Goal: Task Accomplishment & Management: Manage account settings

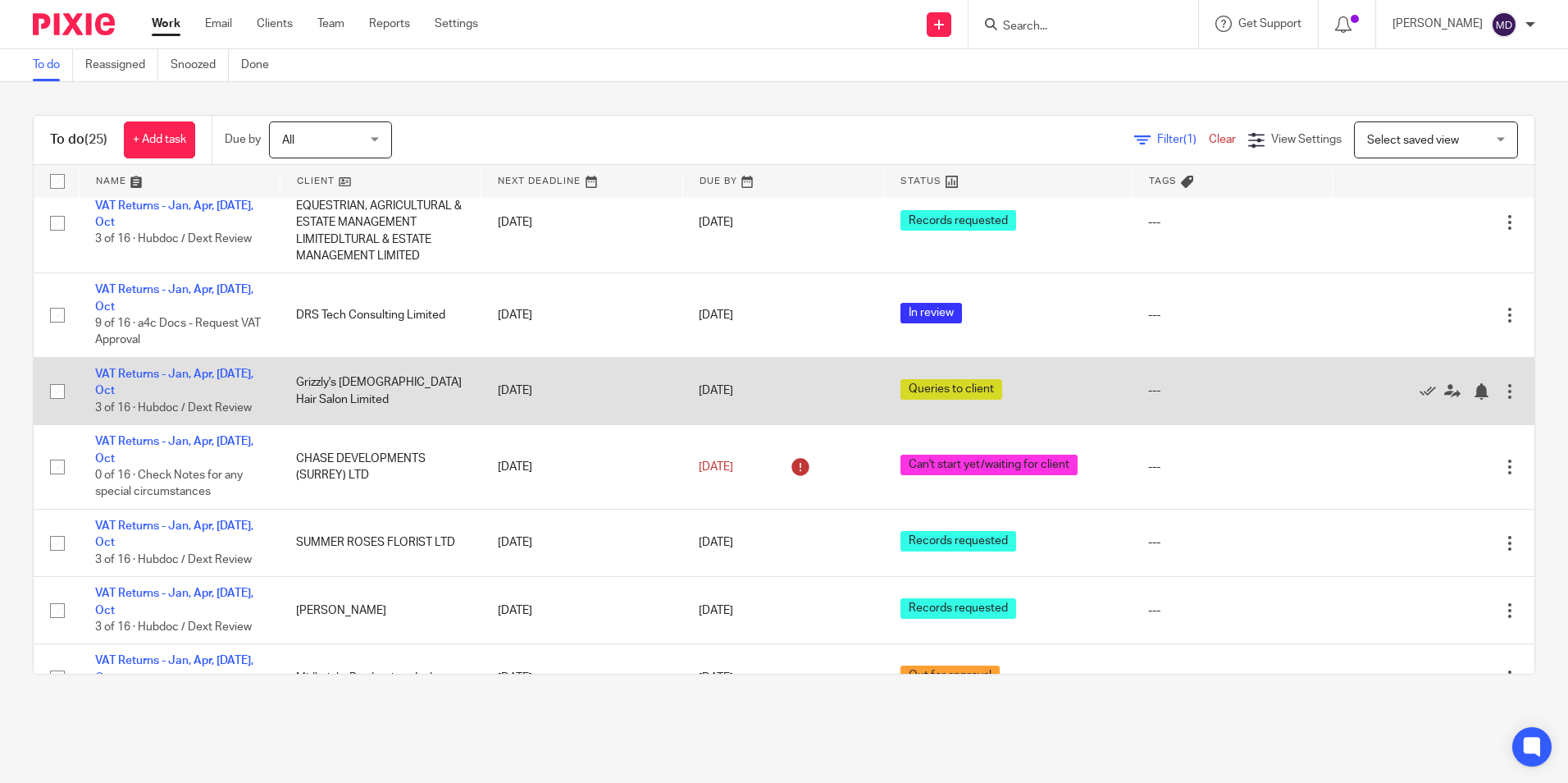
scroll to position [1430, 0]
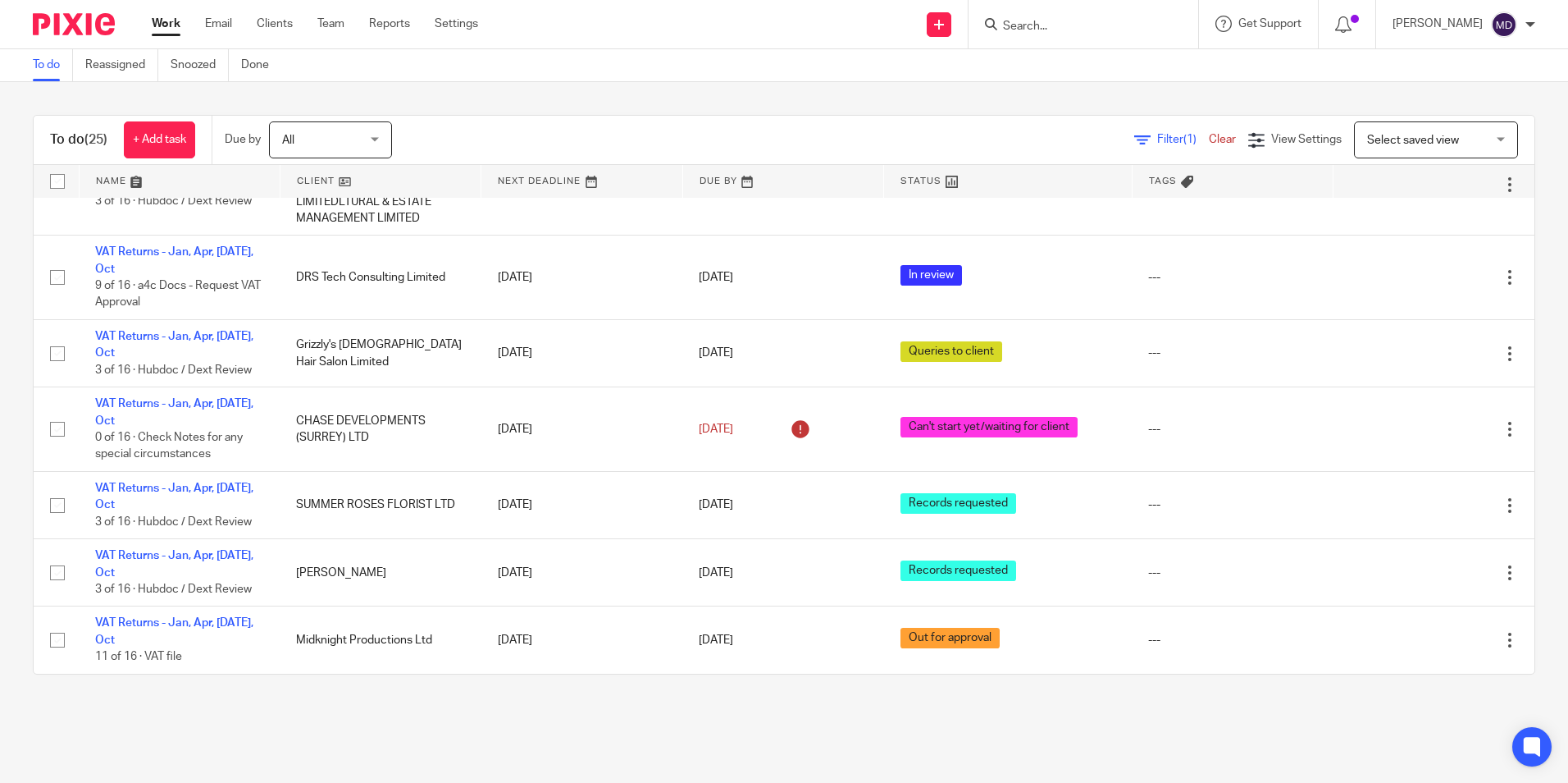
click at [1157, 137] on span "Filter (1)" at bounding box center [1182, 139] width 52 height 11
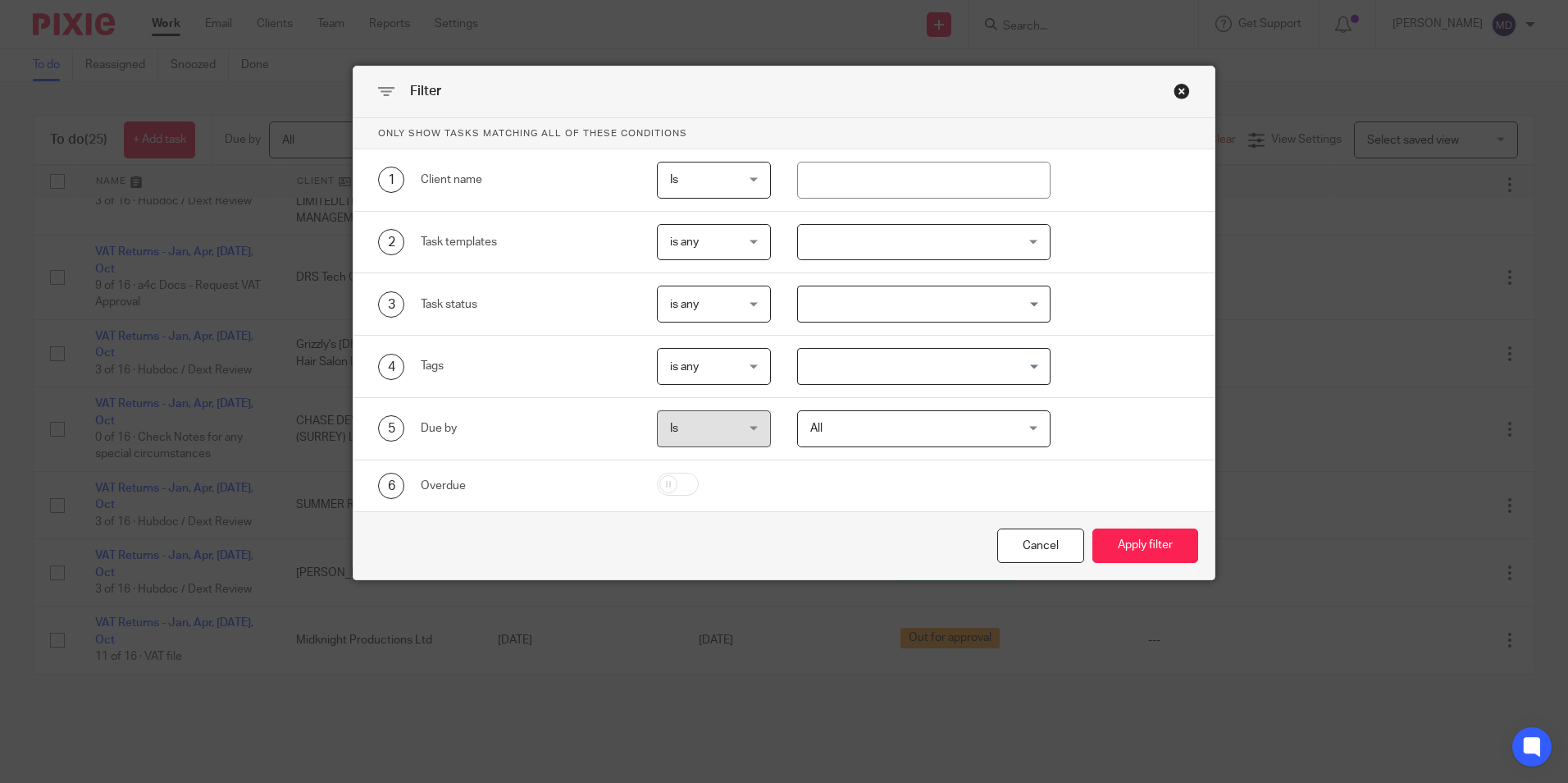
click at [954, 248] on div at bounding box center [923, 242] width 253 height 37
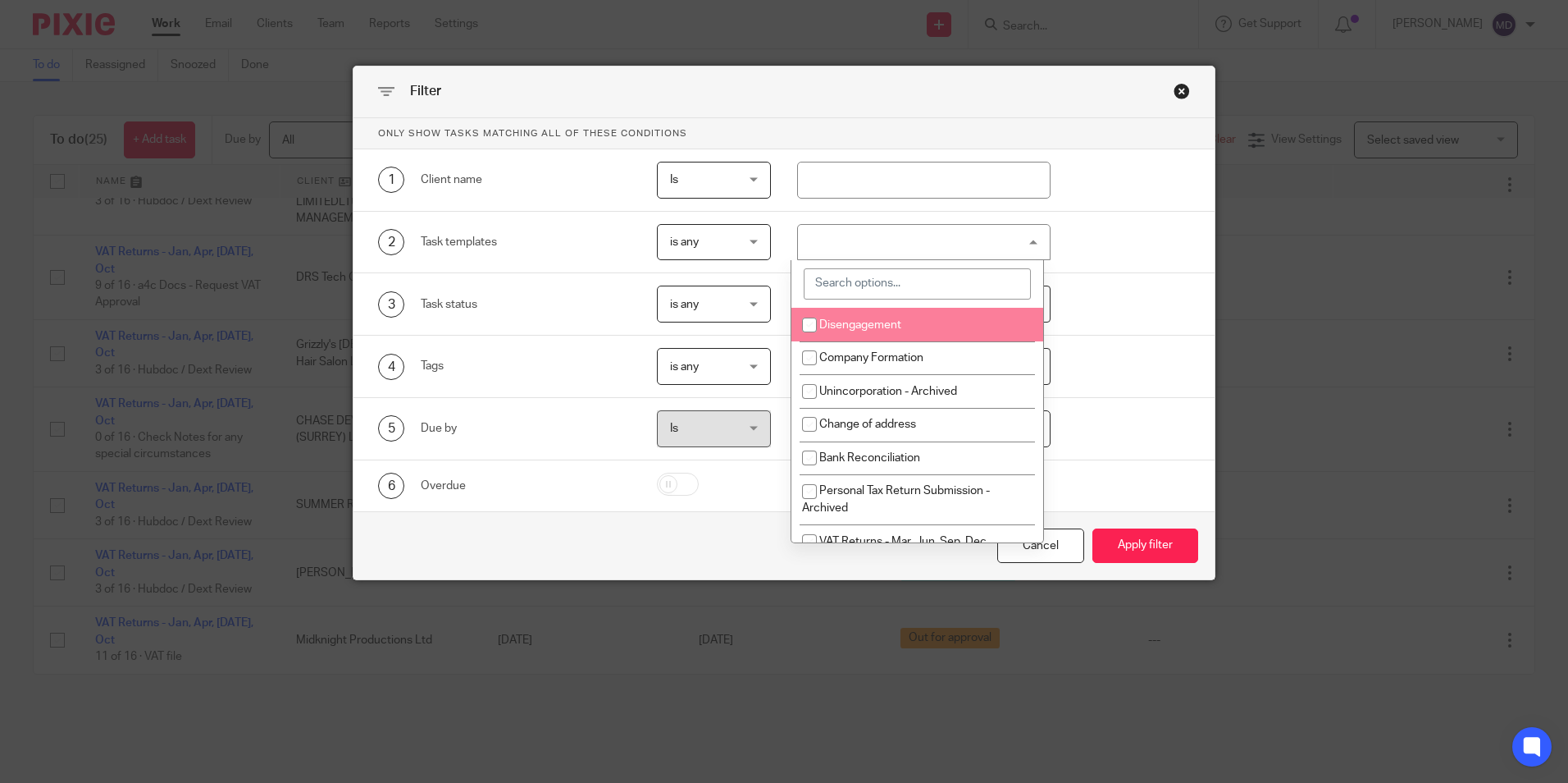
click at [892, 291] on input "search" at bounding box center [916, 283] width 227 height 31
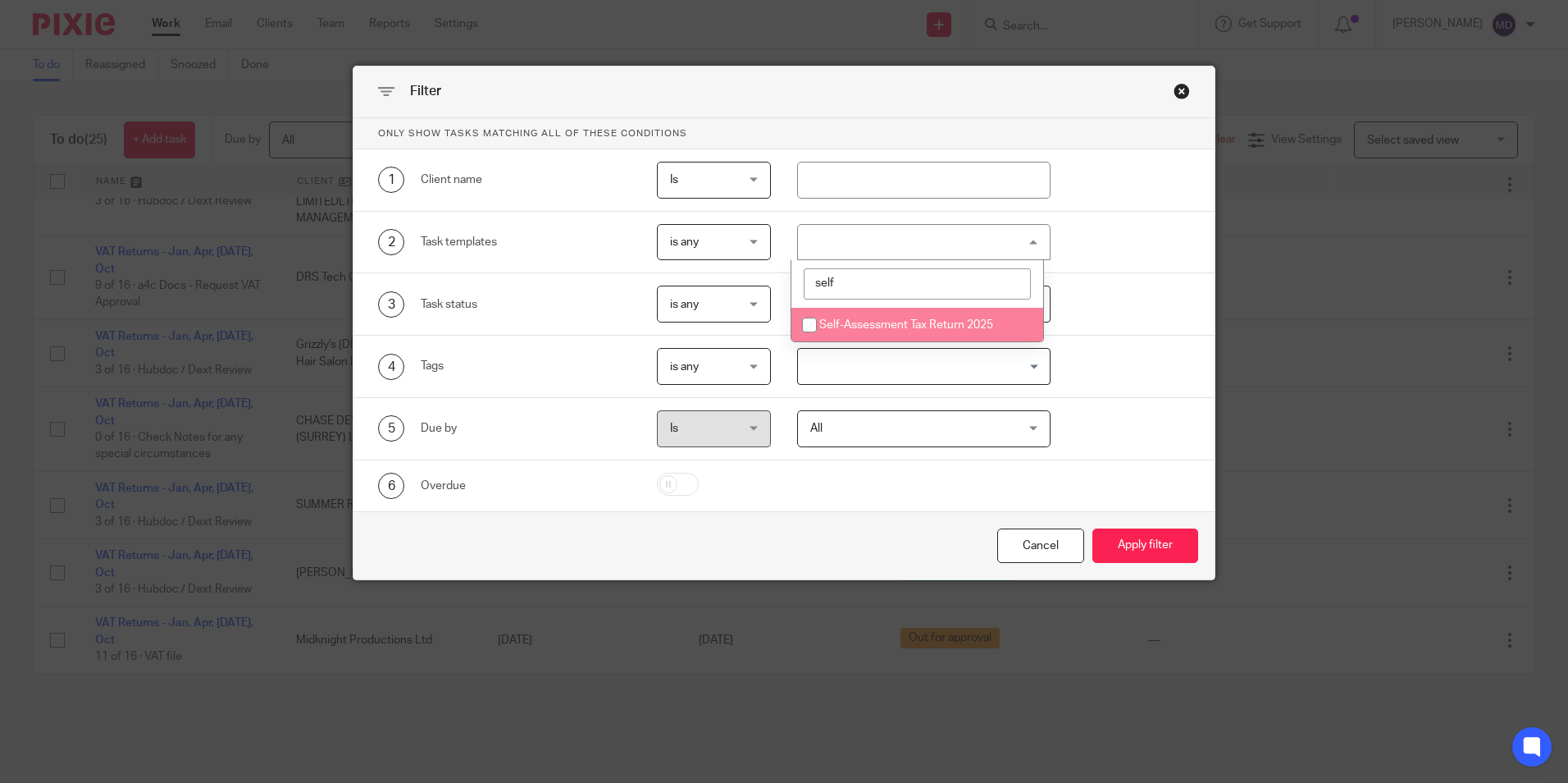
type input "self"
click at [911, 335] on li "Self-Assessment Tax Return 2025" at bounding box center [917, 325] width 252 height 34
checkbox input "true"
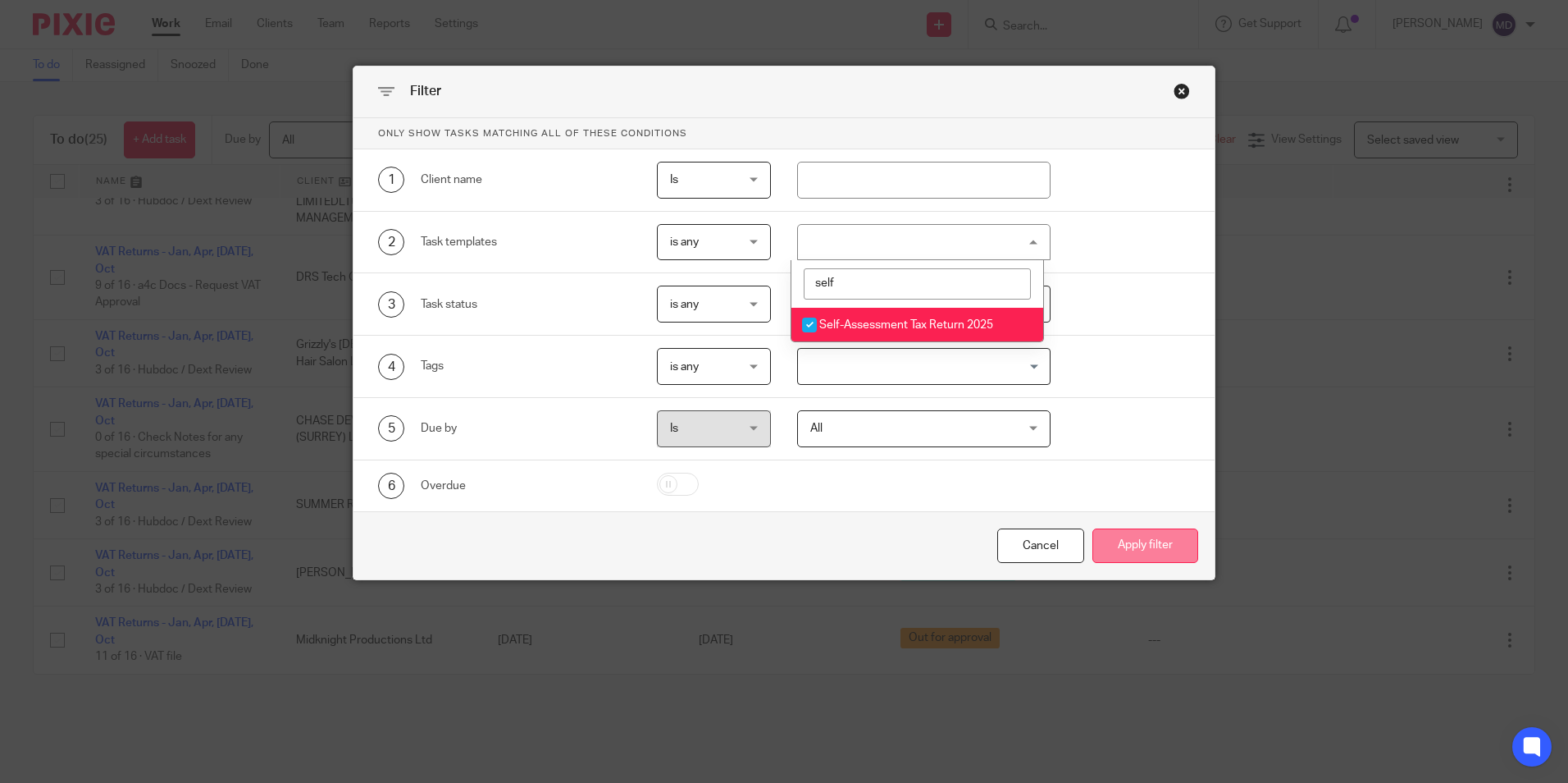
click at [1162, 552] on button "Apply filter" at bounding box center [1145, 545] width 105 height 35
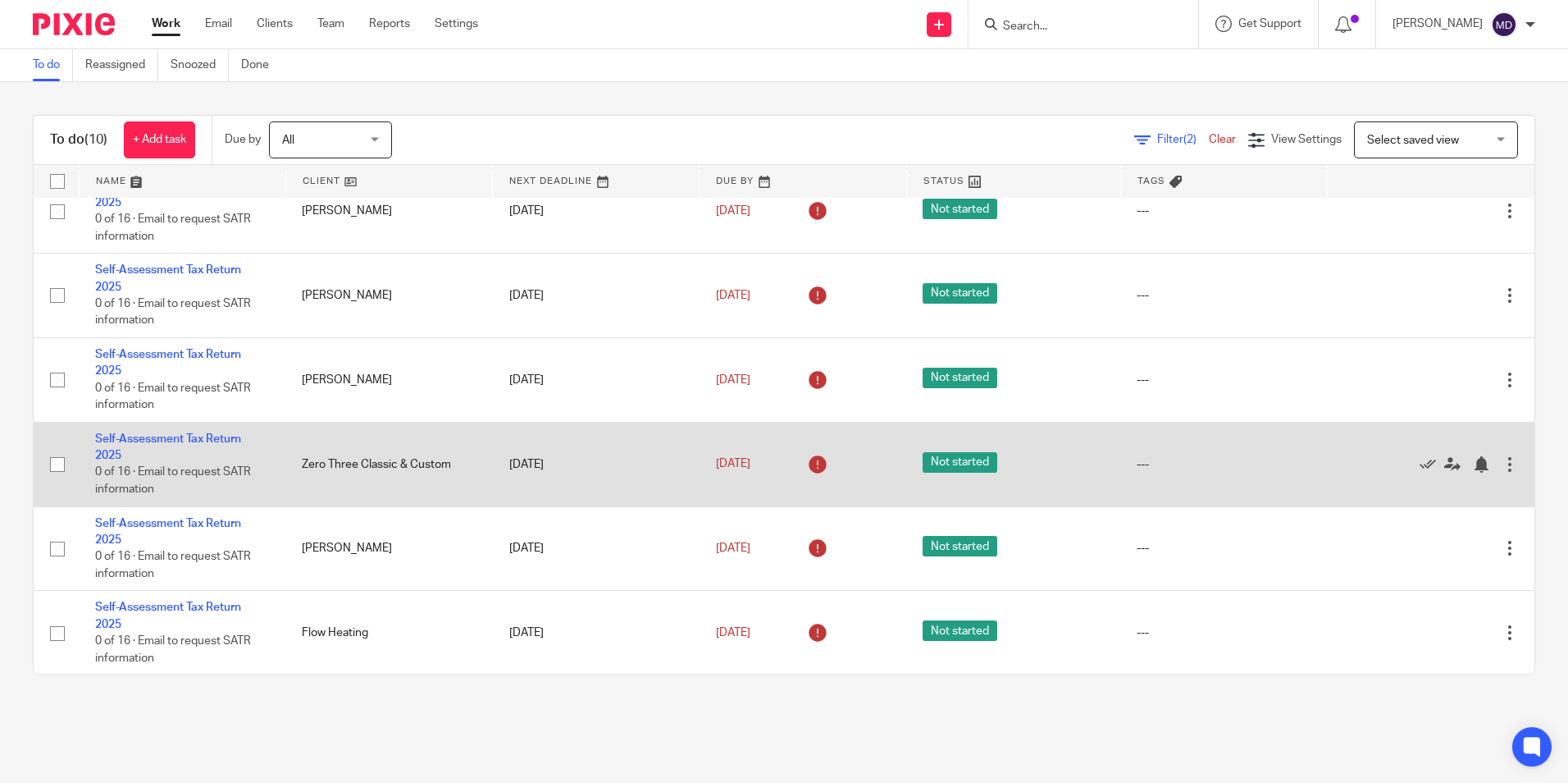
scroll to position [333, 0]
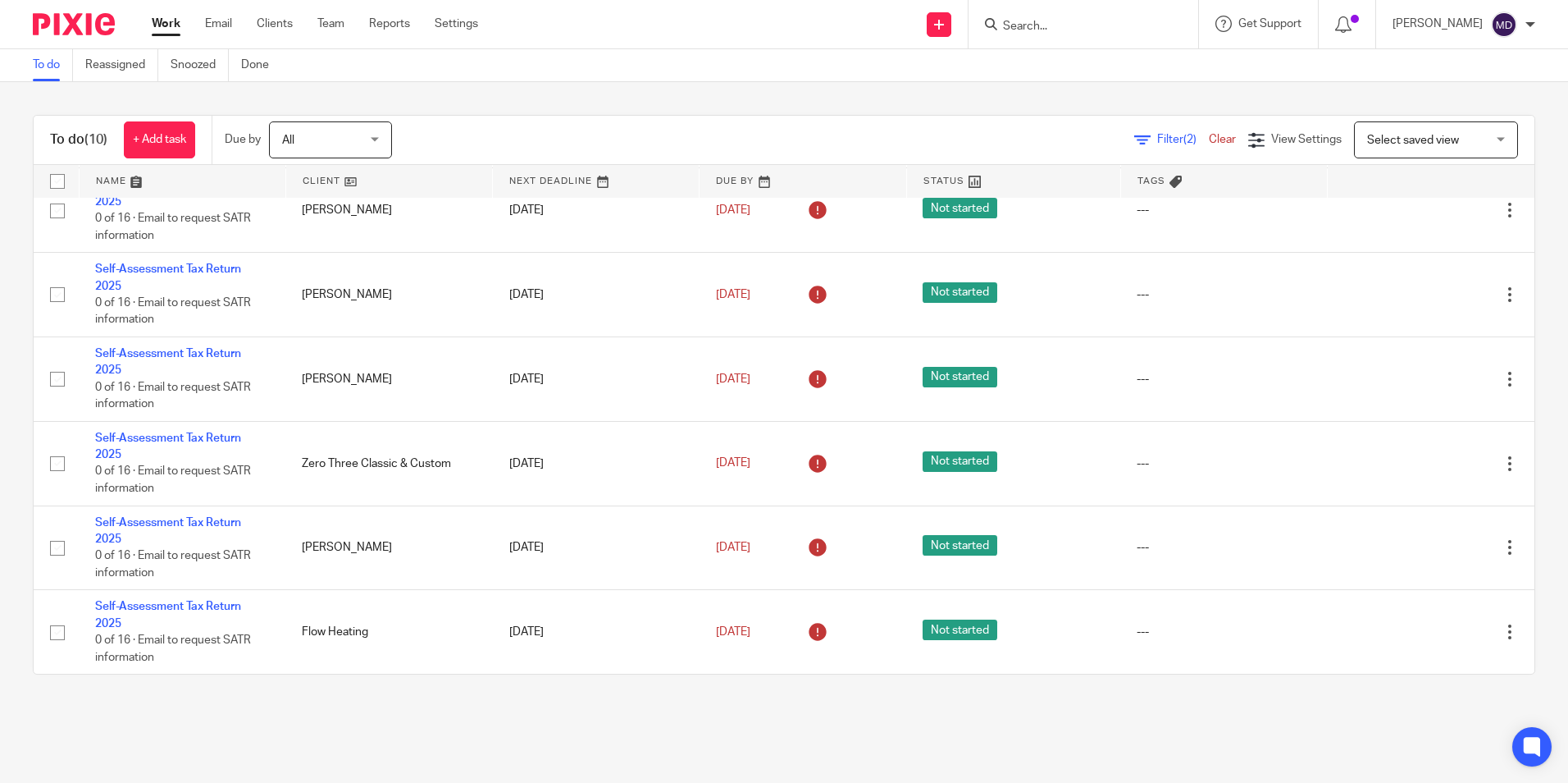
drag, startPoint x: 795, startPoint y: 696, endPoint x: 815, endPoint y: 694, distance: 20.1
click at [794, 696] on div "To do (10) + Add task Due by All All Today Tomorrow This week Next week This mo…" at bounding box center [784, 394] width 1568 height 625
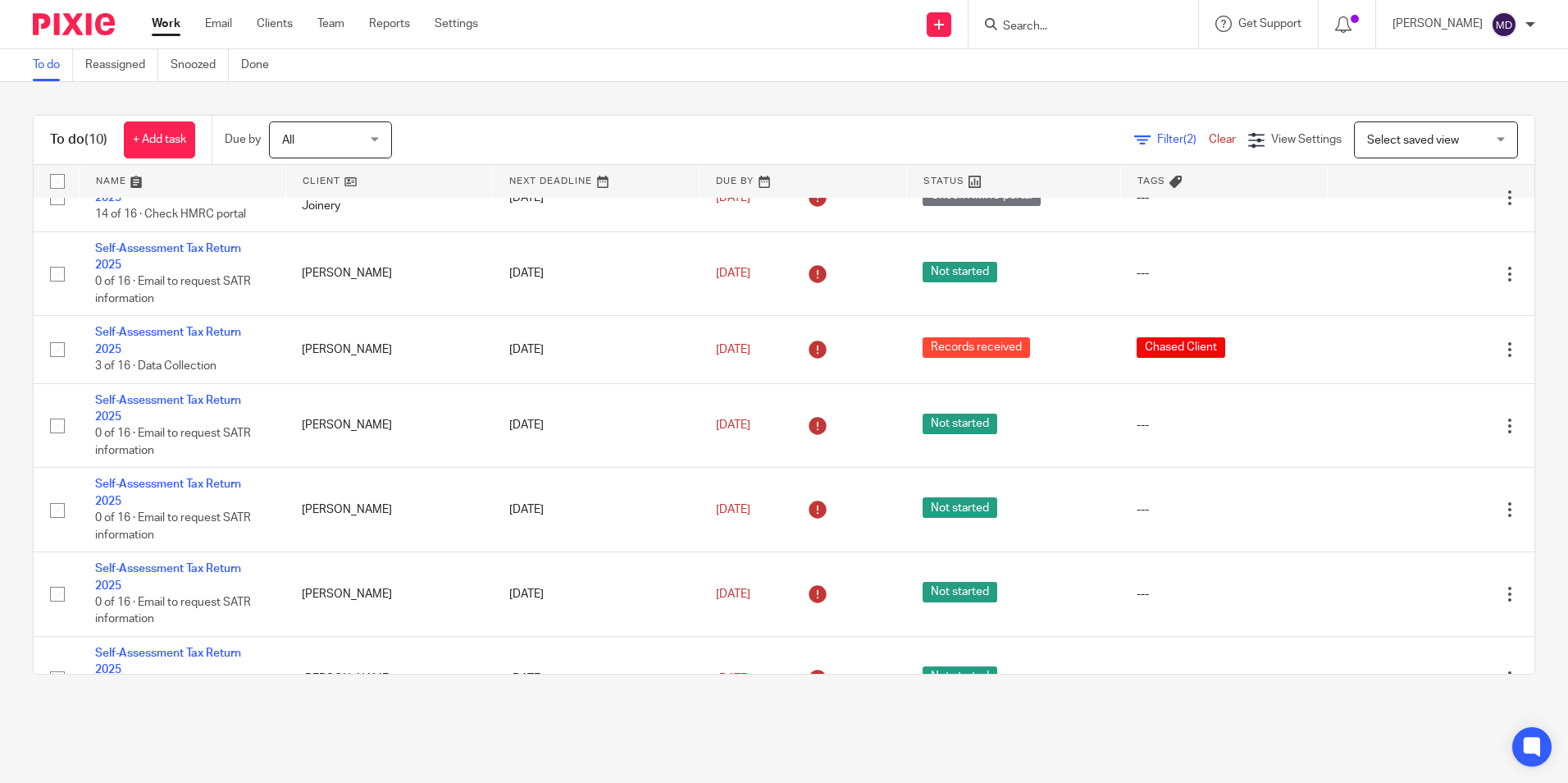
scroll to position [0, 0]
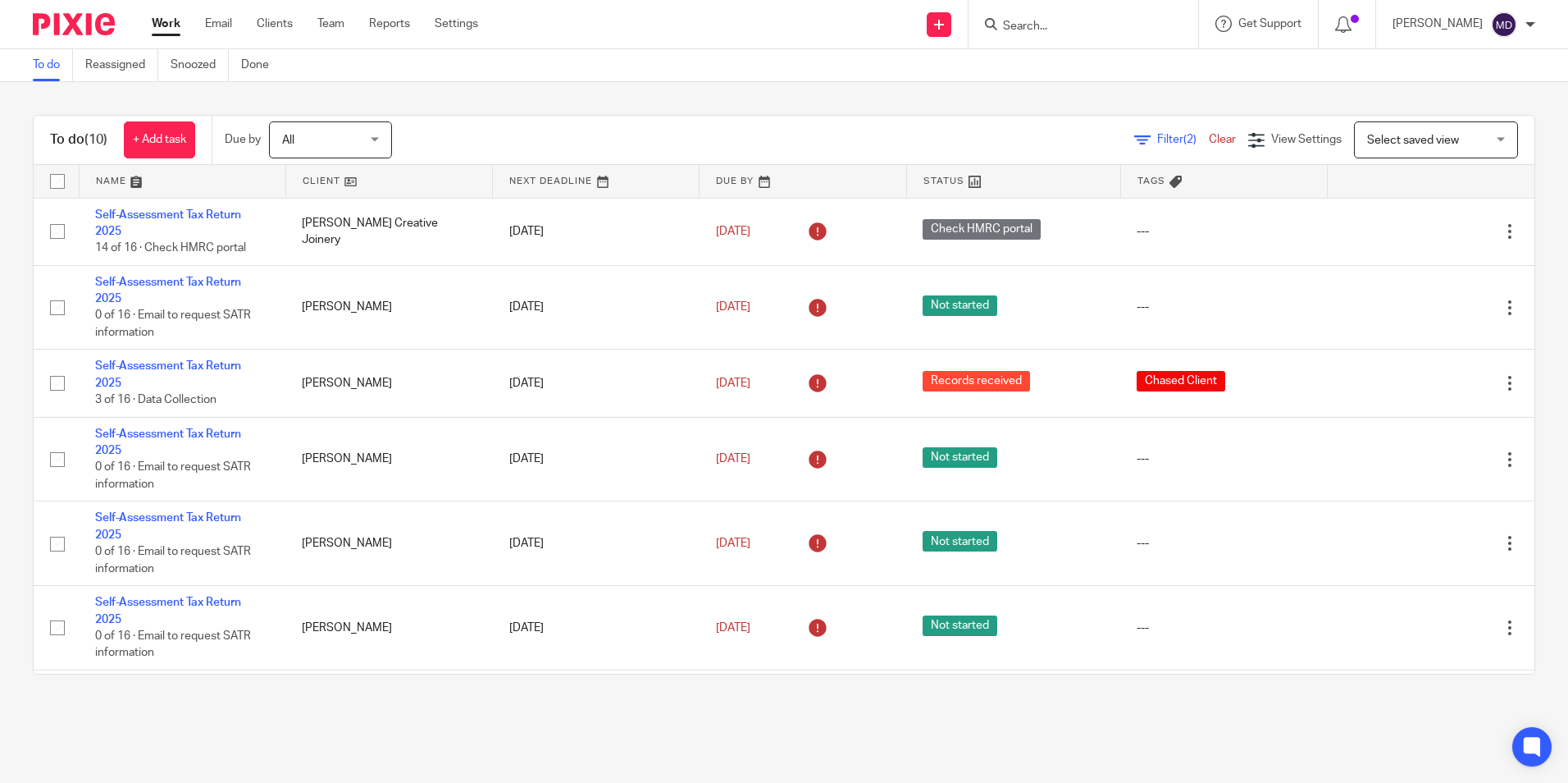
click at [667, 120] on div "To do (10) + Add task Due by All All Today Tomorrow This week Next week This mo…" at bounding box center [784, 140] width 1500 height 49
click at [936, 182] on link at bounding box center [1013, 181] width 214 height 33
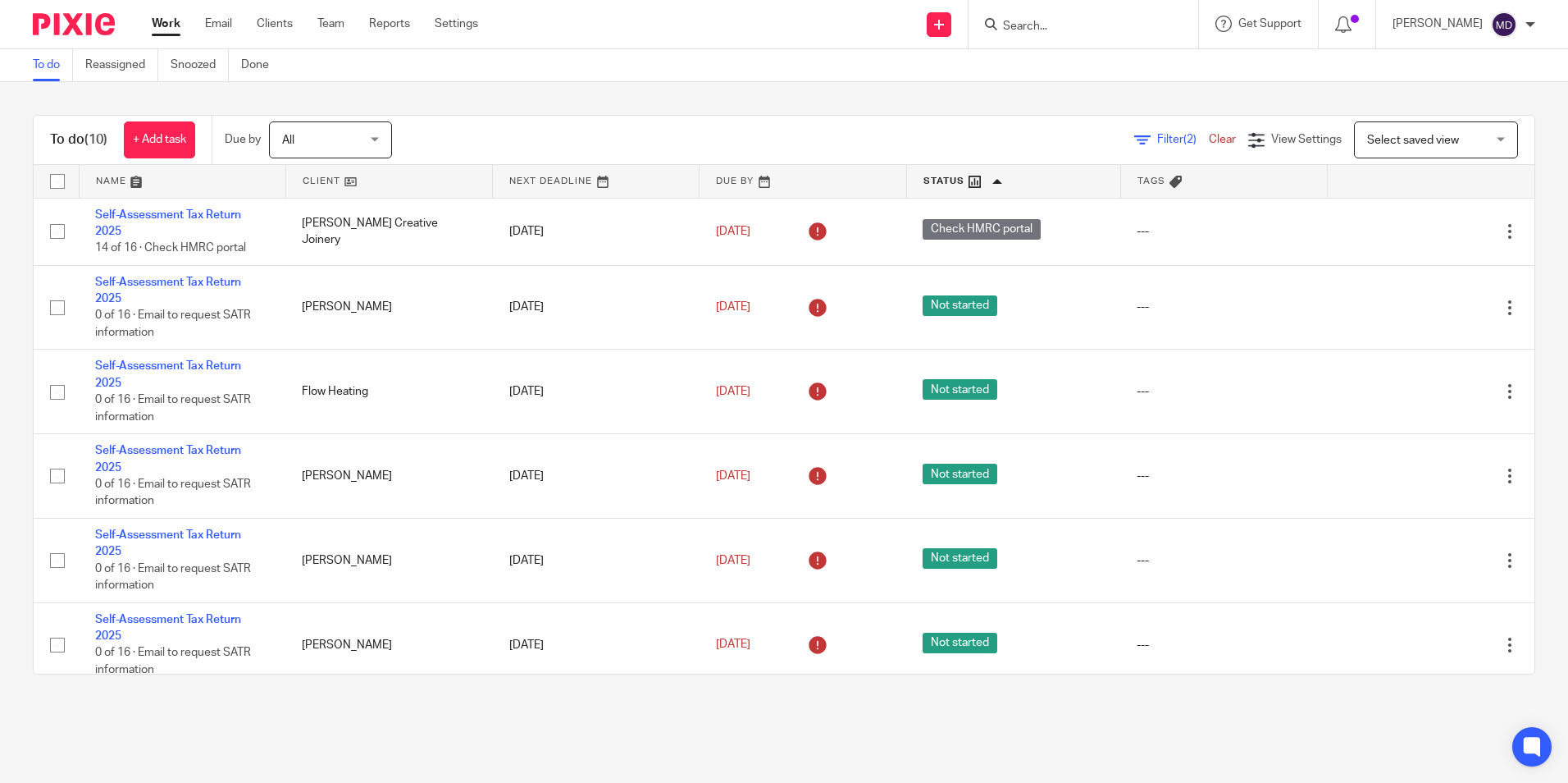
click at [731, 89] on div "To do (10) + Add task Due by All All Today Tomorrow This week Next week This mo…" at bounding box center [784, 394] width 1568 height 625
click at [801, 725] on main "To do Reassigned Snoozed Done To do (10) + Add task Due by All All Today Tomorr…" at bounding box center [784, 392] width 1568 height 783
click at [748, 93] on div "To do (10) + Add task Due by All All Today Tomorrow This week Next week This mo…" at bounding box center [784, 394] width 1568 height 625
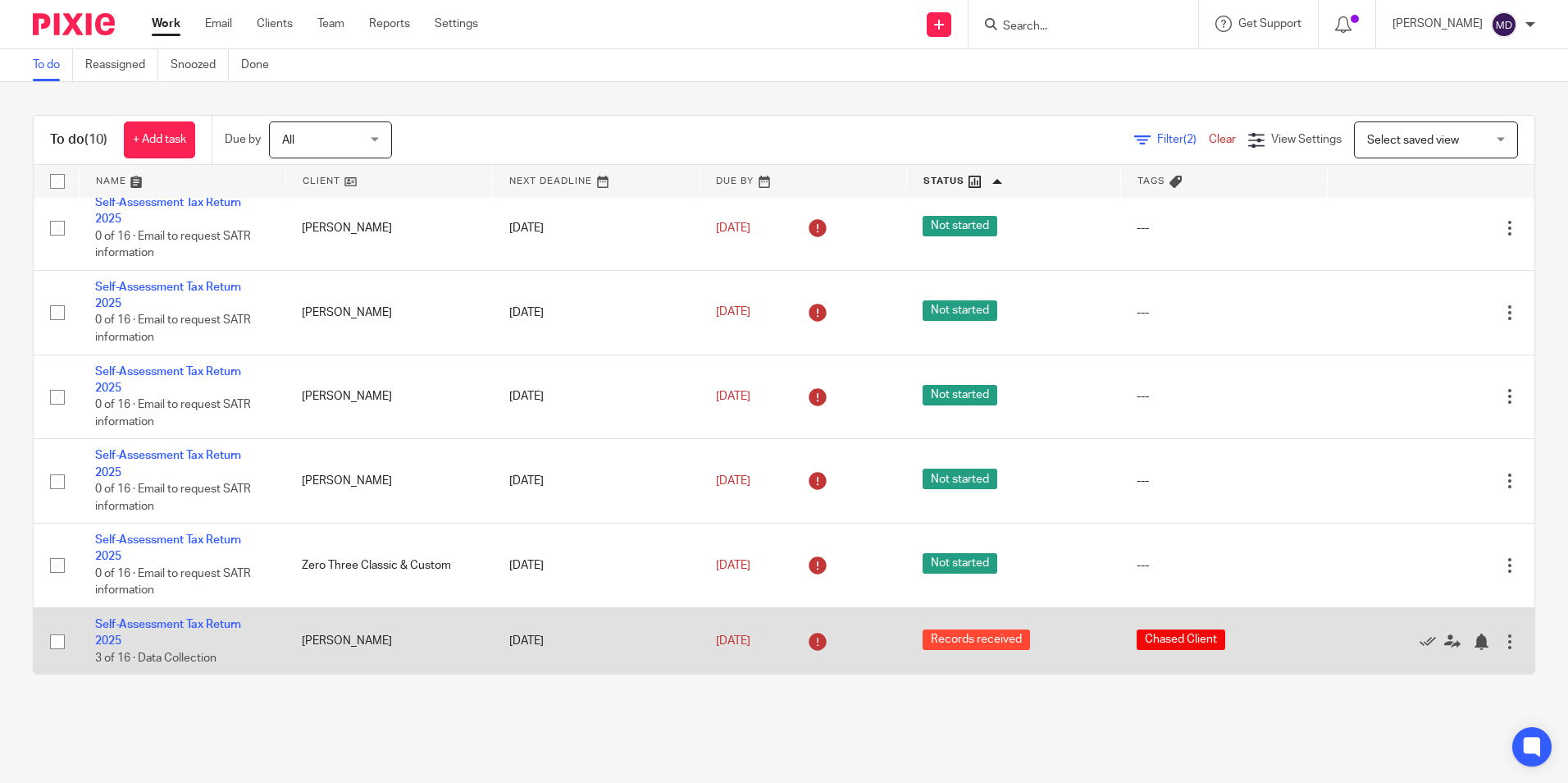
scroll to position [333, 0]
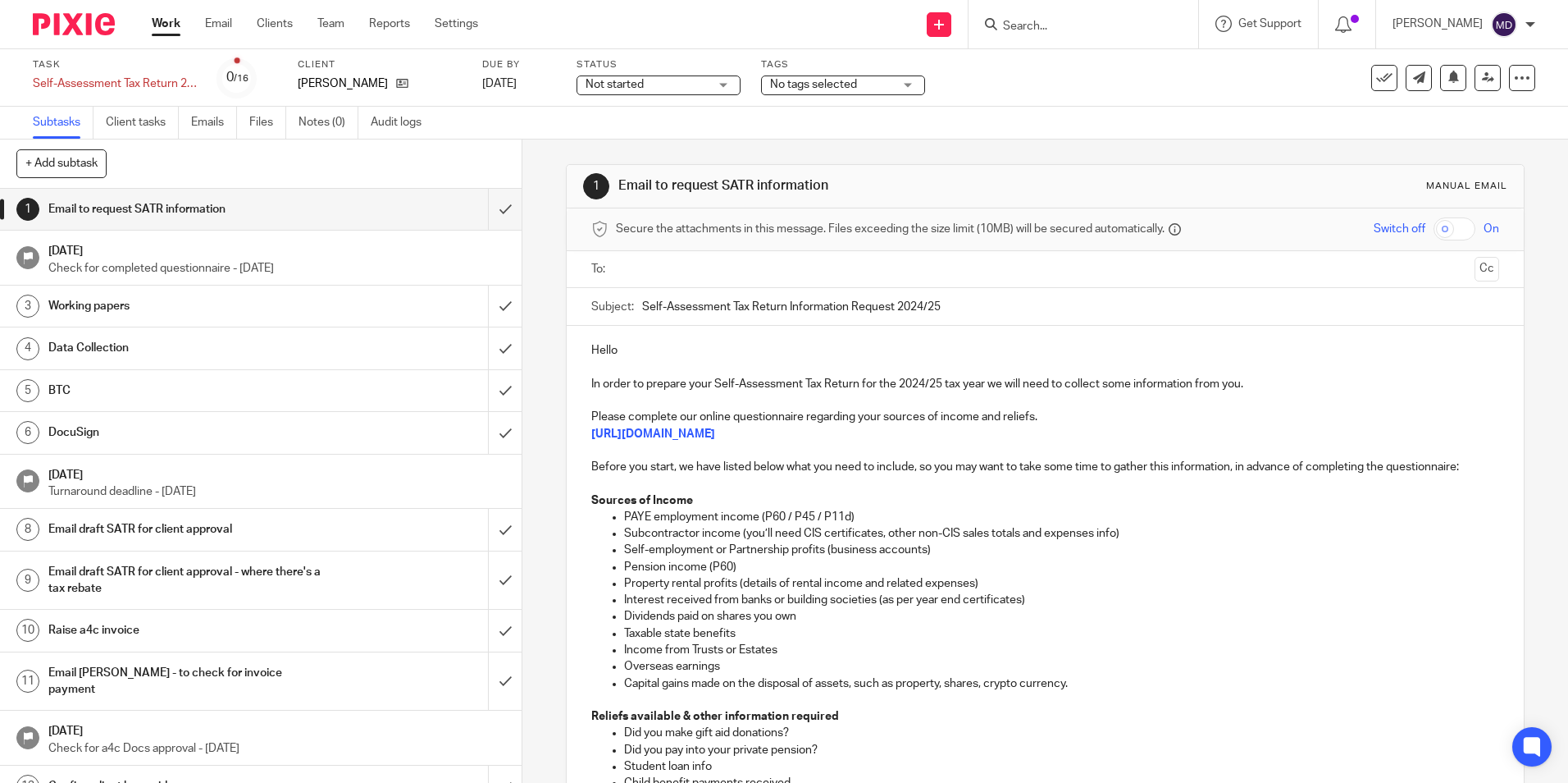
click at [725, 260] on input "text" at bounding box center [1044, 269] width 846 height 19
click at [700, 347] on p "Hello" at bounding box center [1044, 353] width 907 height 16
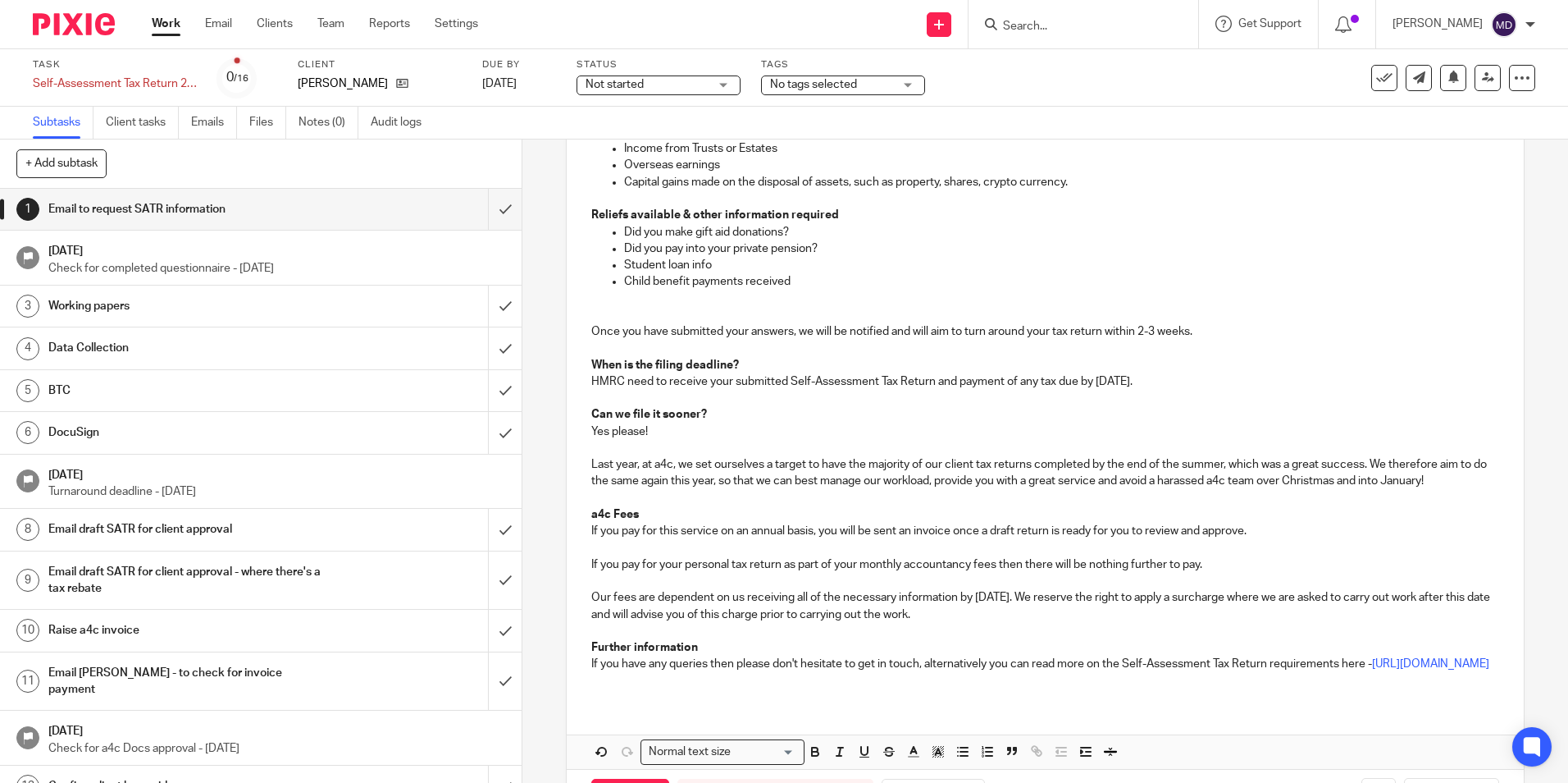
scroll to position [586, 0]
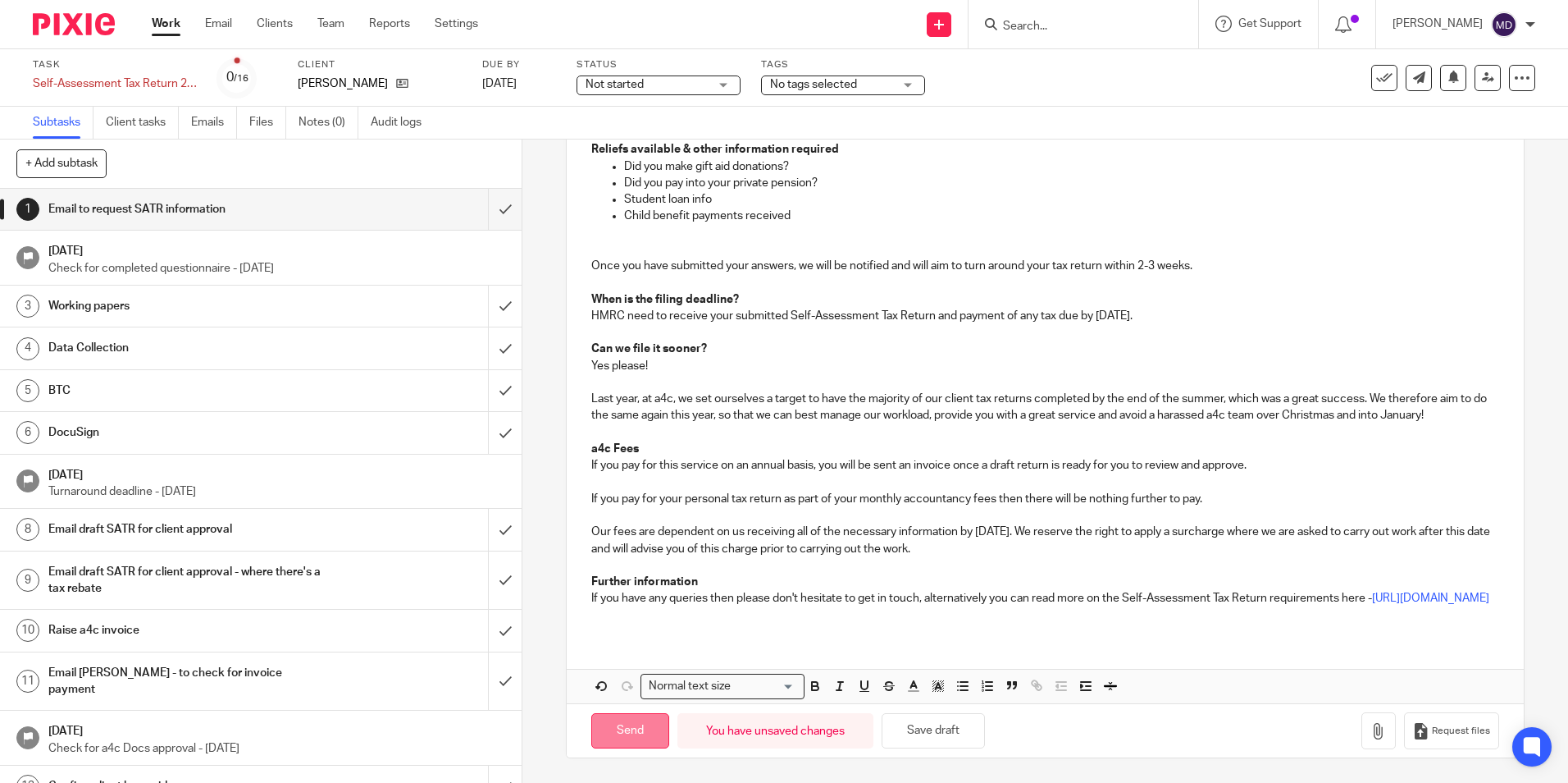
click at [611, 729] on input "Send" at bounding box center [629, 729] width 78 height 35
type input "Sent"
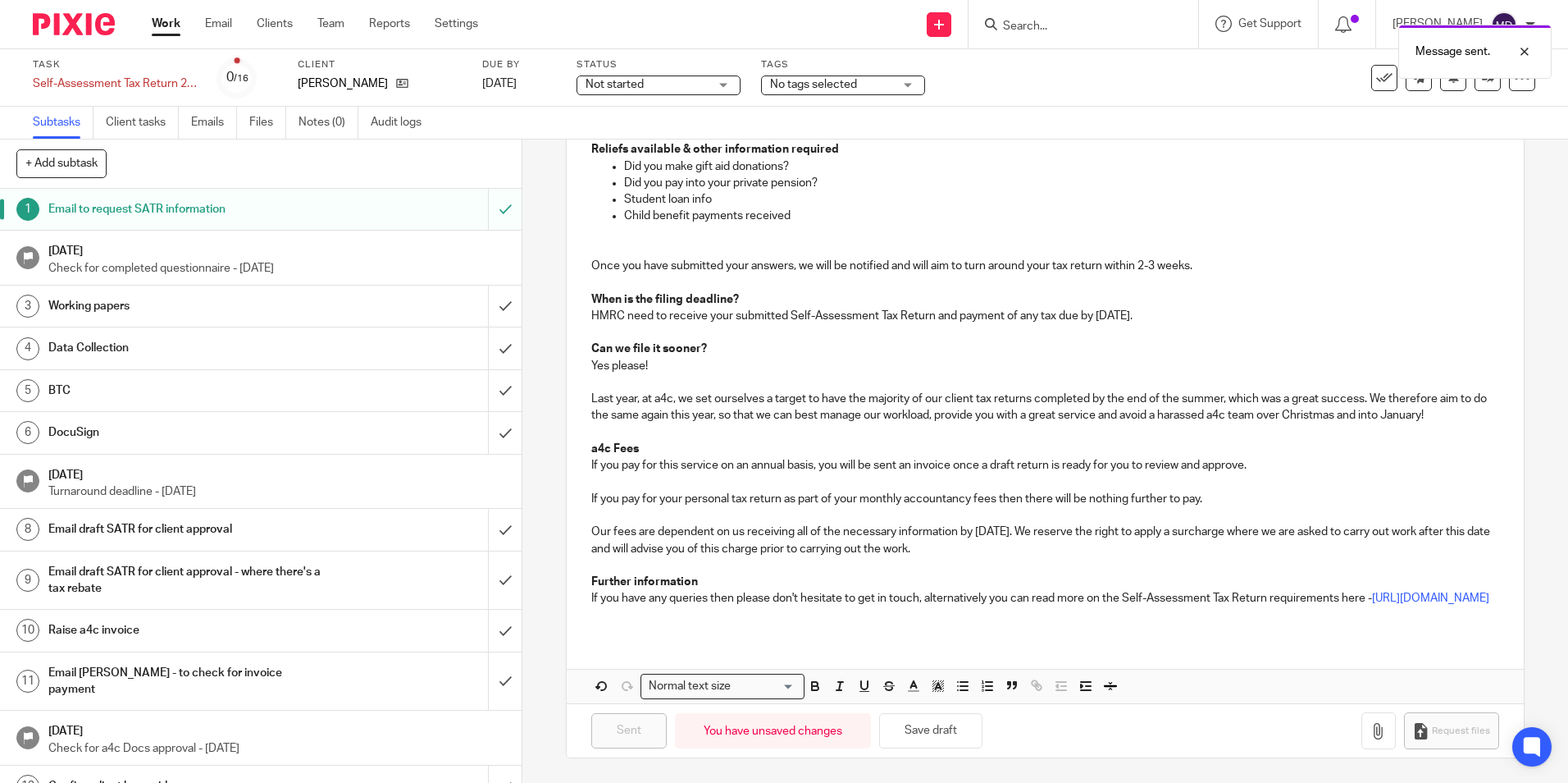
click at [685, 88] on span "Not started" at bounding box center [646, 85] width 123 height 17
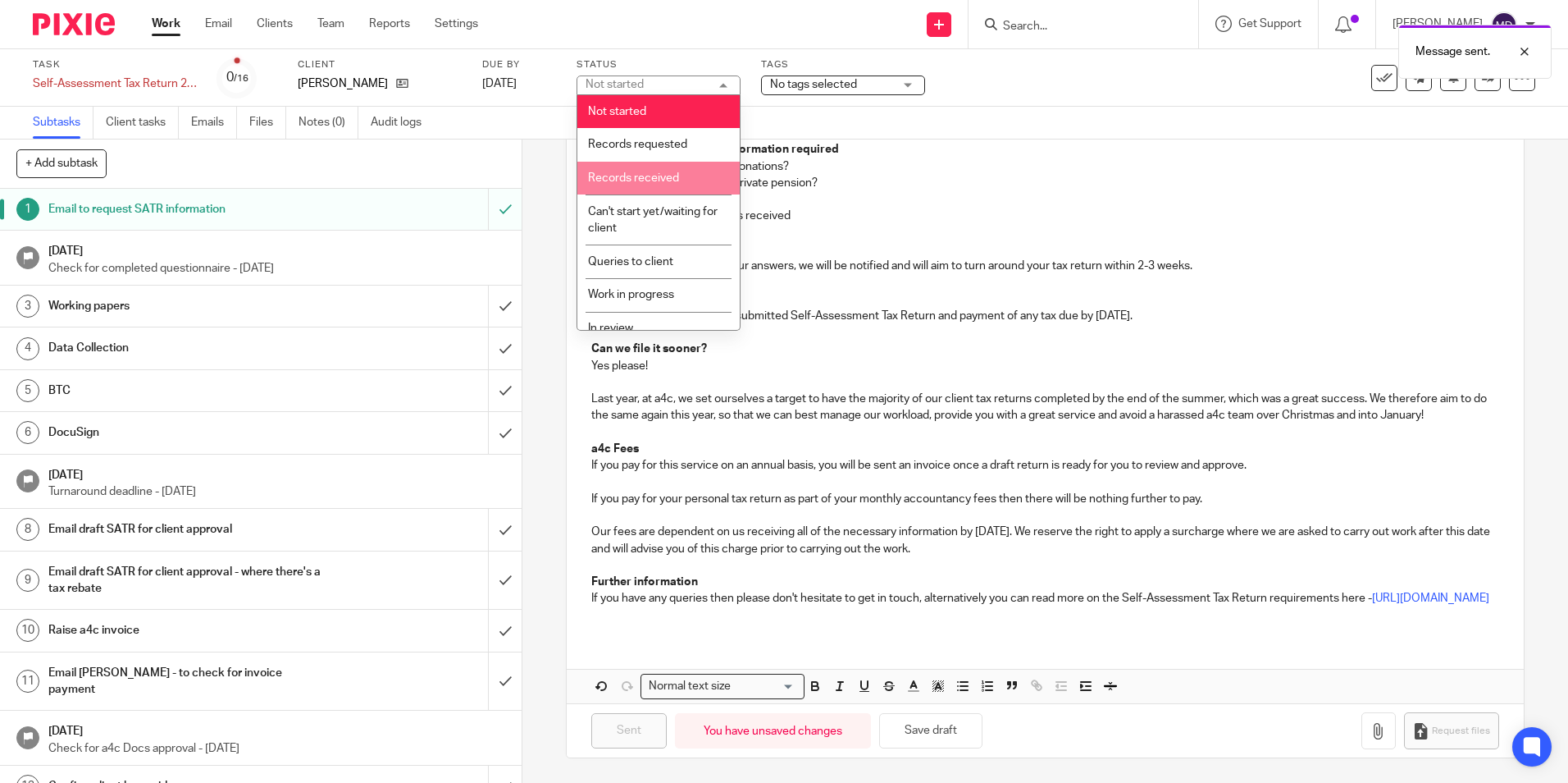
click at [675, 151] on li "Records requested" at bounding box center [658, 145] width 163 height 34
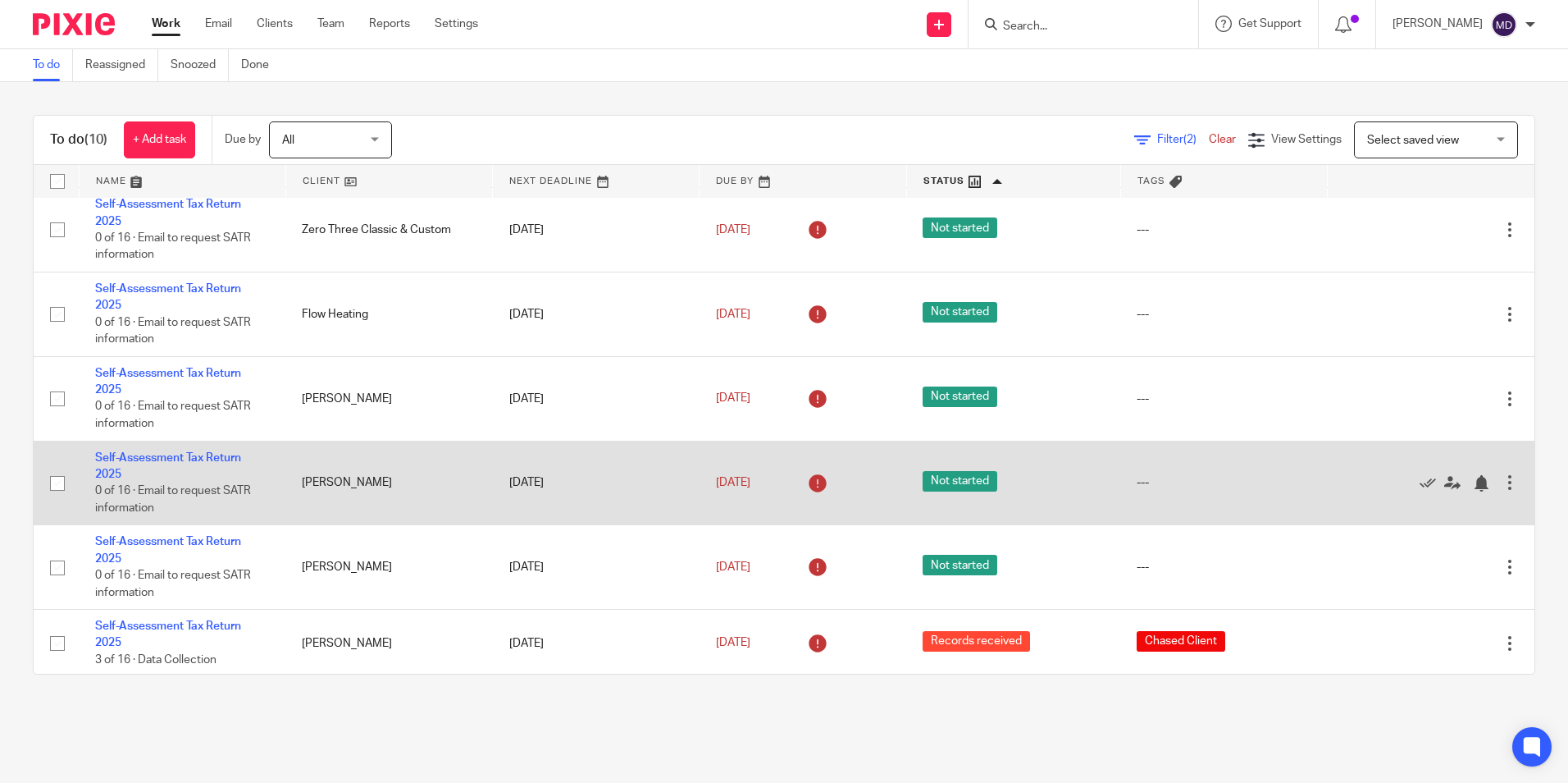
scroll to position [316, 0]
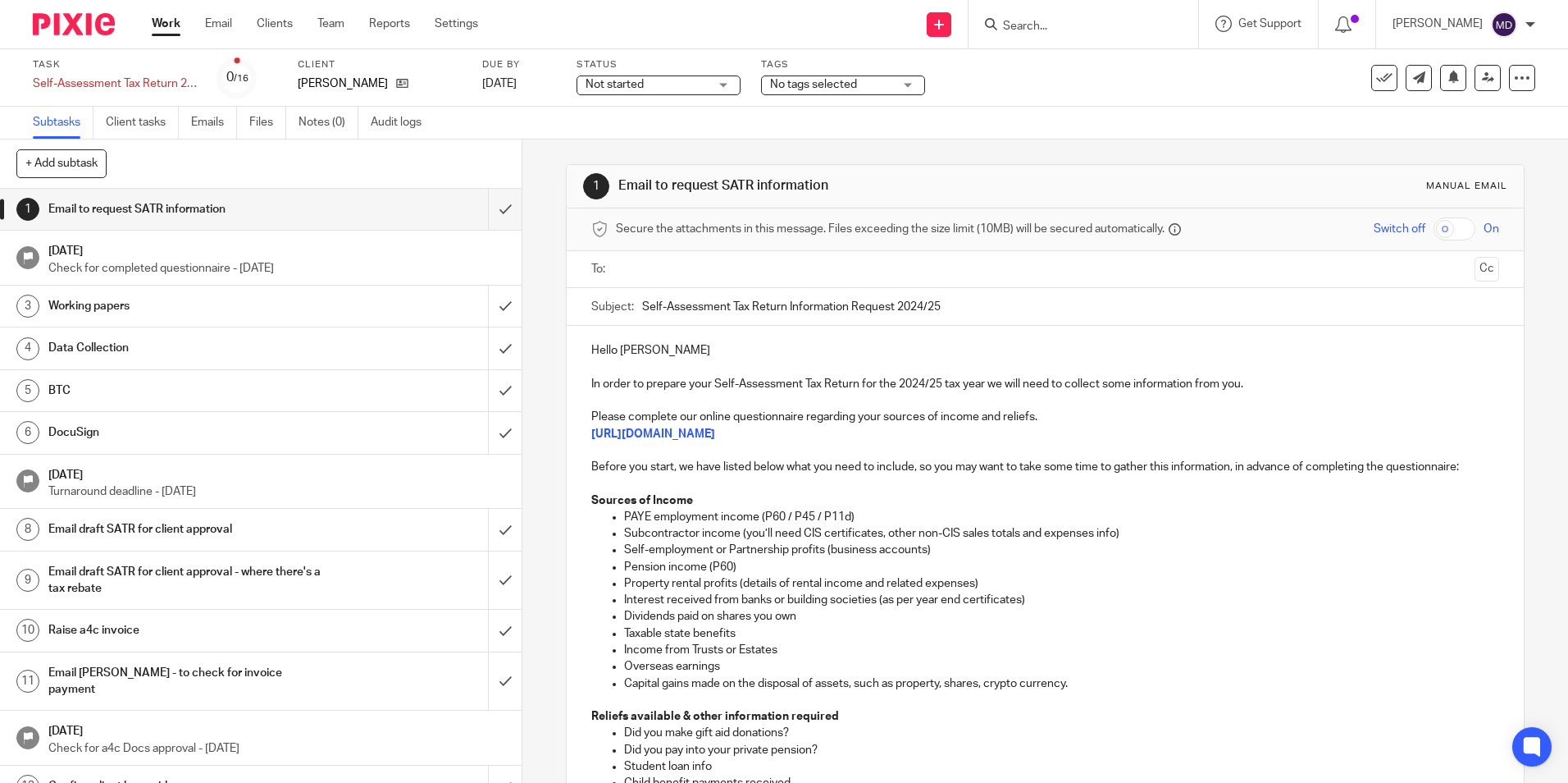
click at [661, 263] on input "text" at bounding box center [1044, 269] width 846 height 19
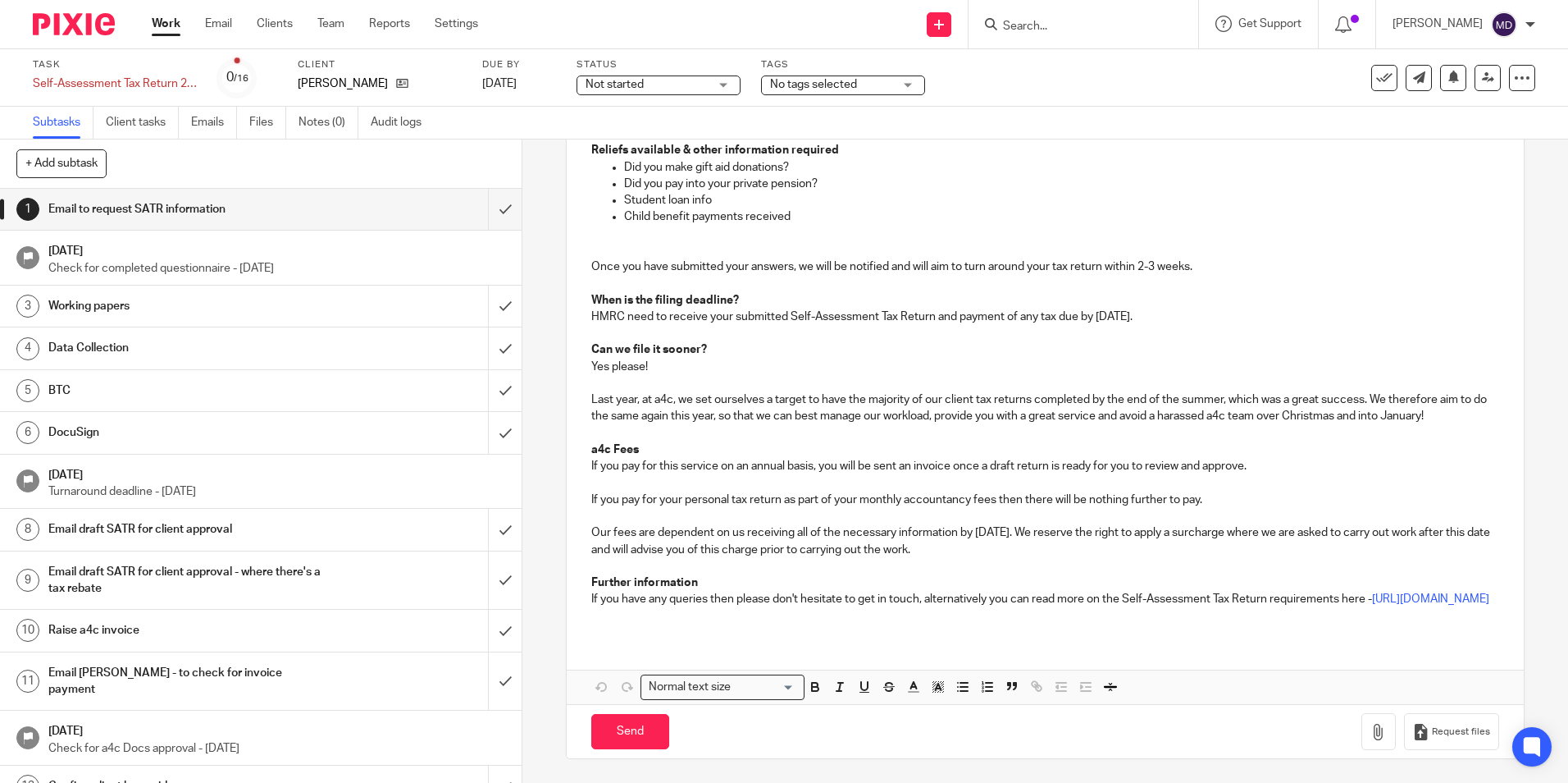
scroll to position [586, 0]
click at [628, 735] on input "Send" at bounding box center [629, 729] width 78 height 35
type input "Sent"
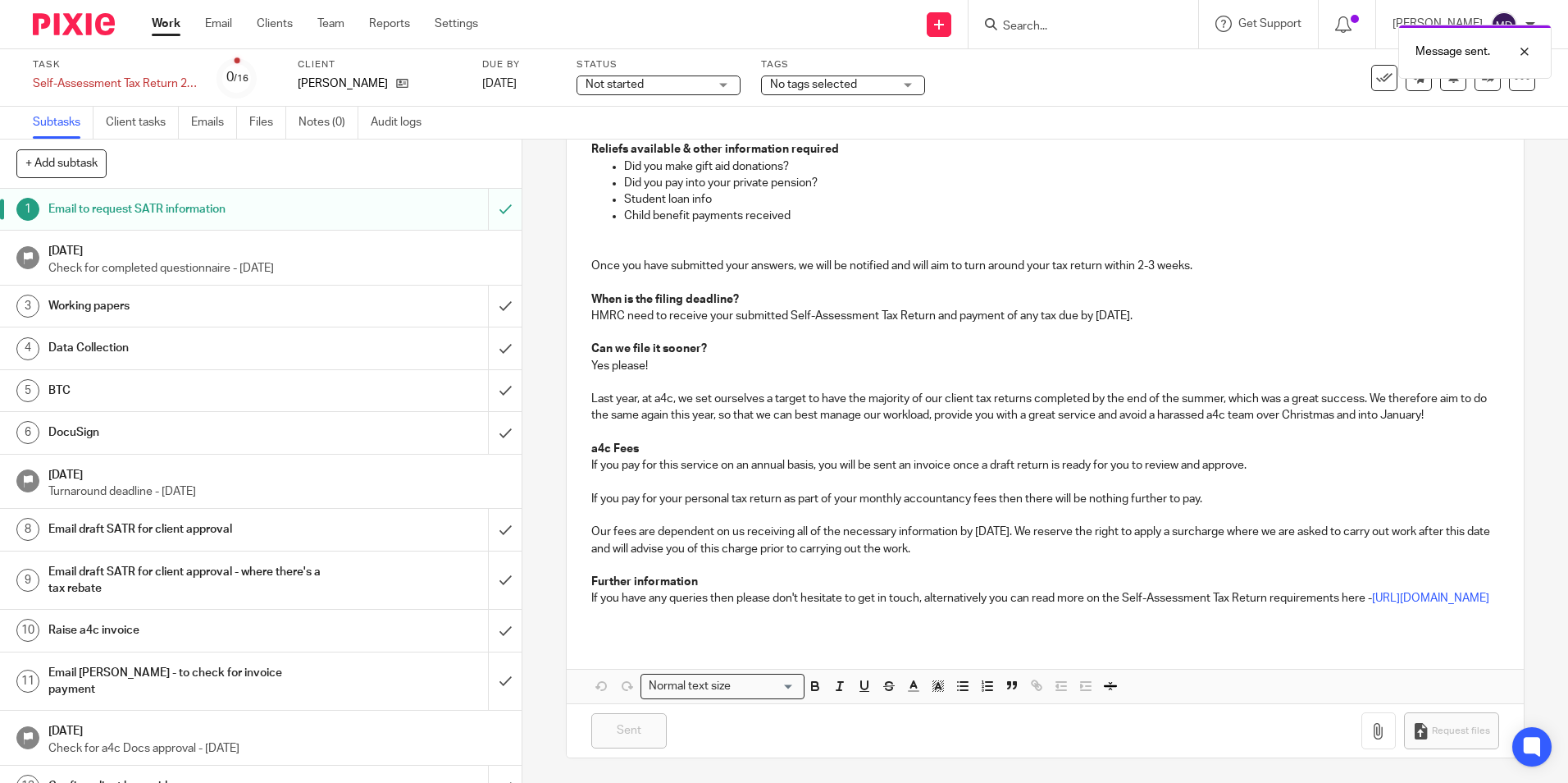
click at [698, 86] on span "Not started" at bounding box center [646, 85] width 123 height 17
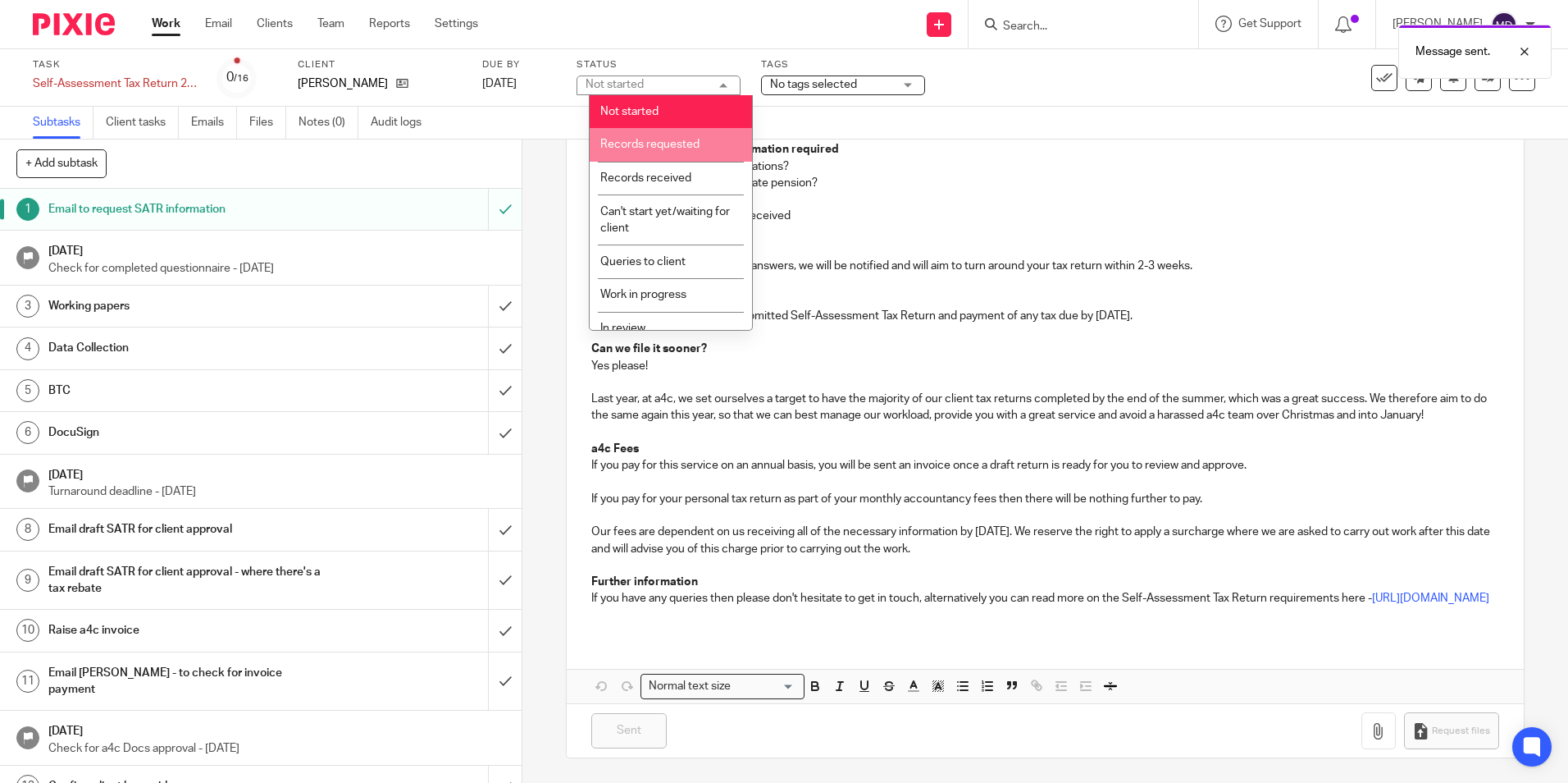
click at [686, 141] on li "Records requested" at bounding box center [671, 145] width 163 height 34
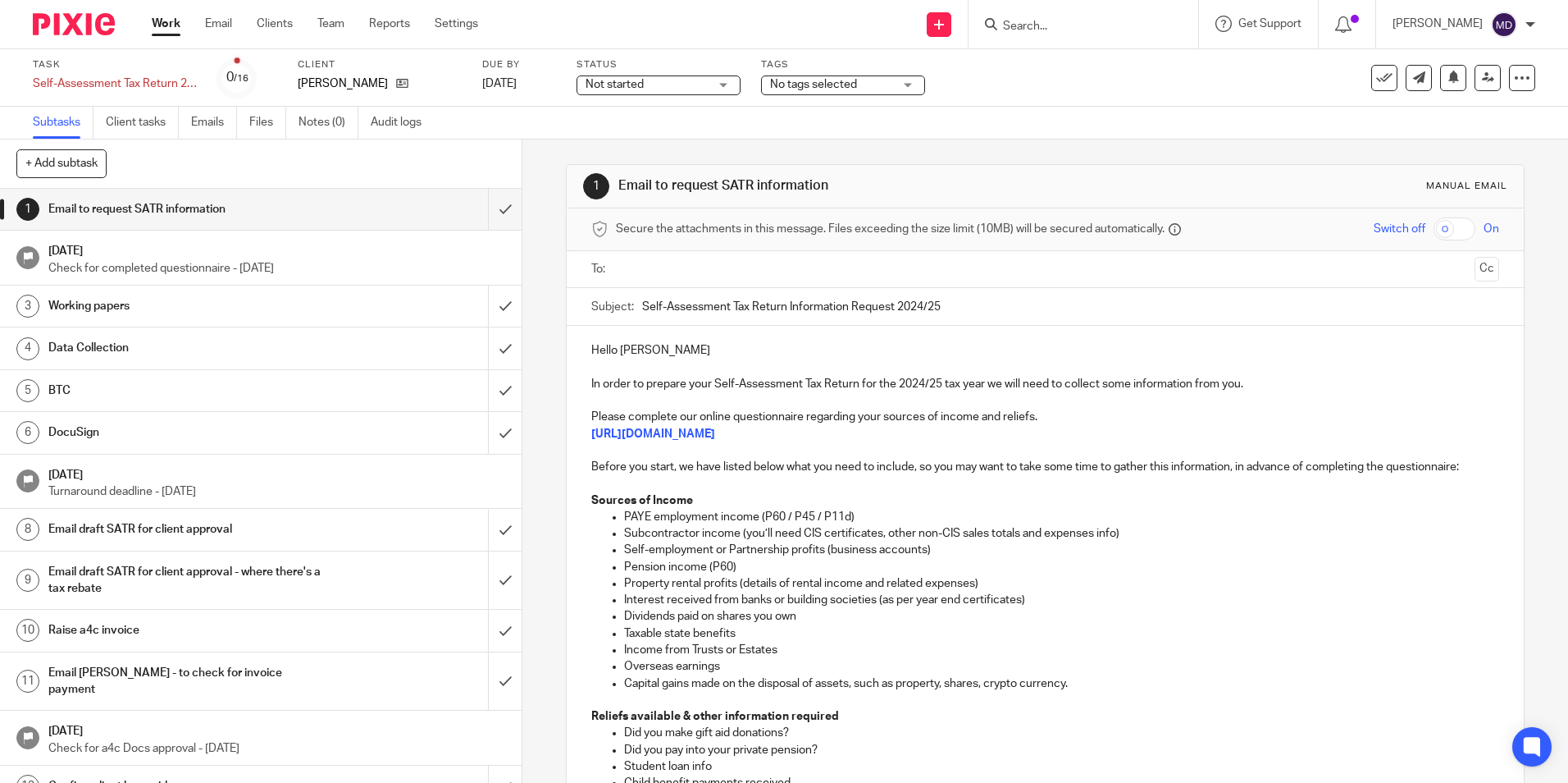
click at [636, 260] on input "text" at bounding box center [1044, 269] width 846 height 19
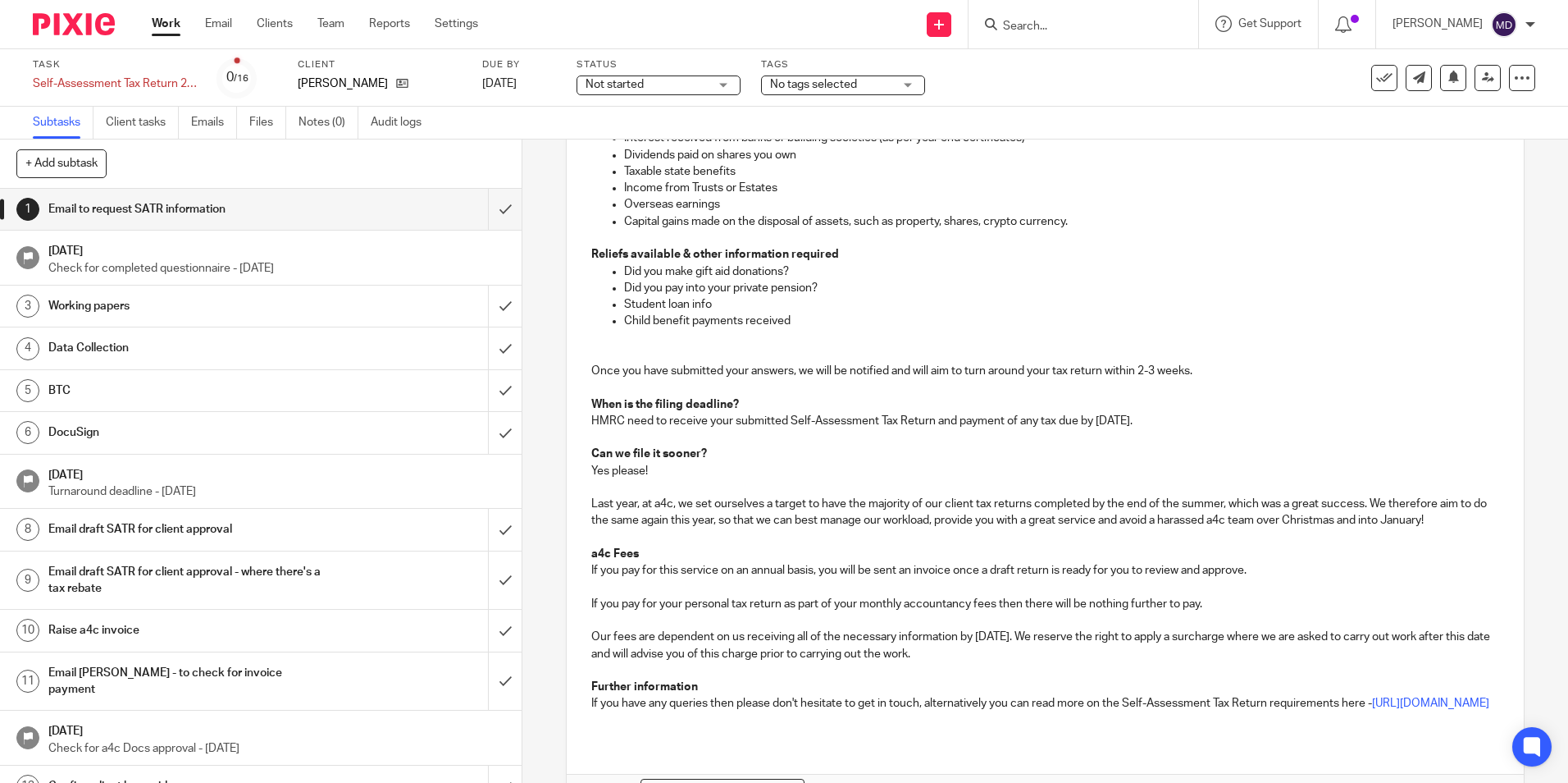
scroll to position [586, 0]
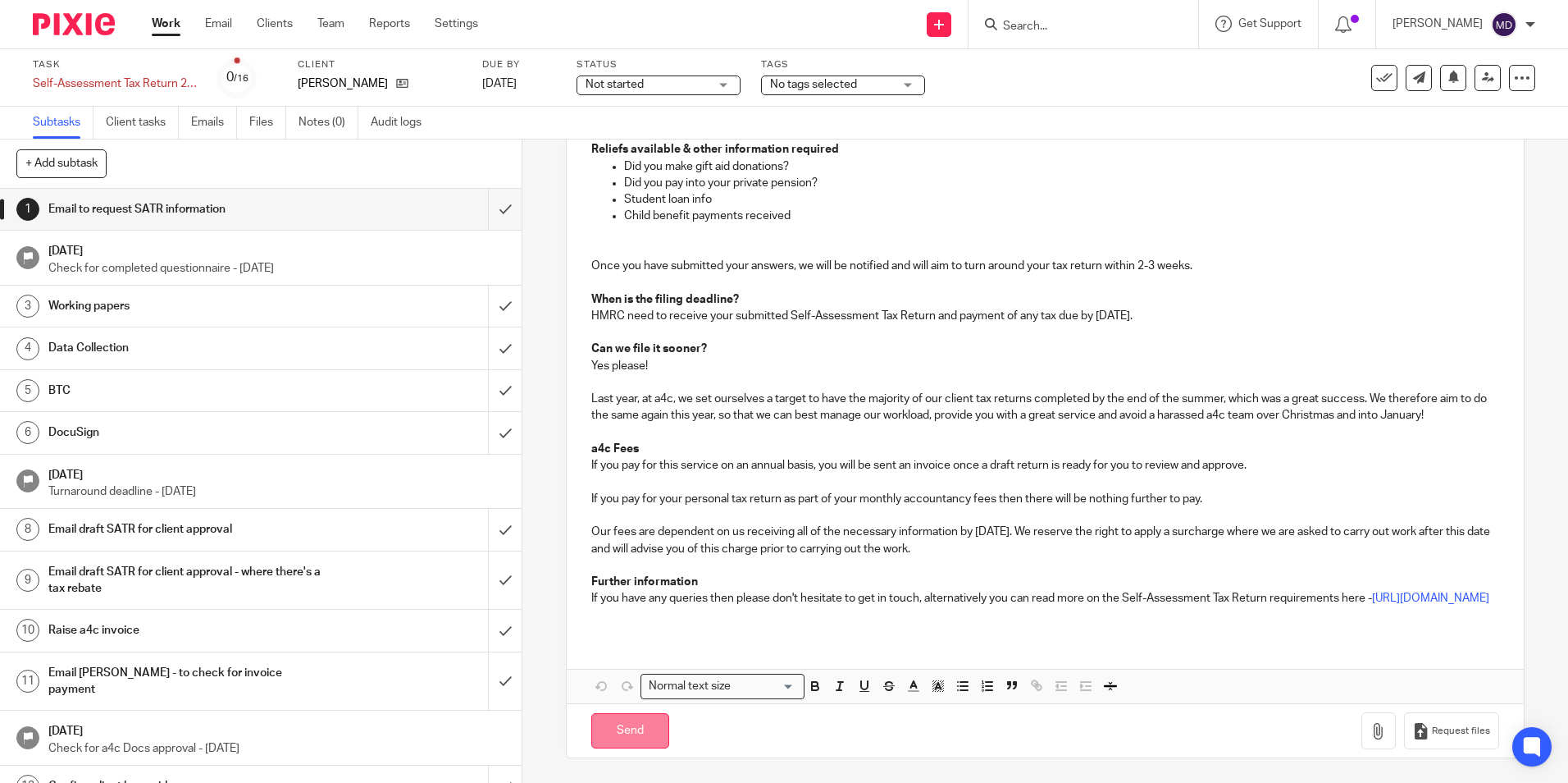
click at [634, 740] on input "Send" at bounding box center [629, 729] width 78 height 35
type input "Sent"
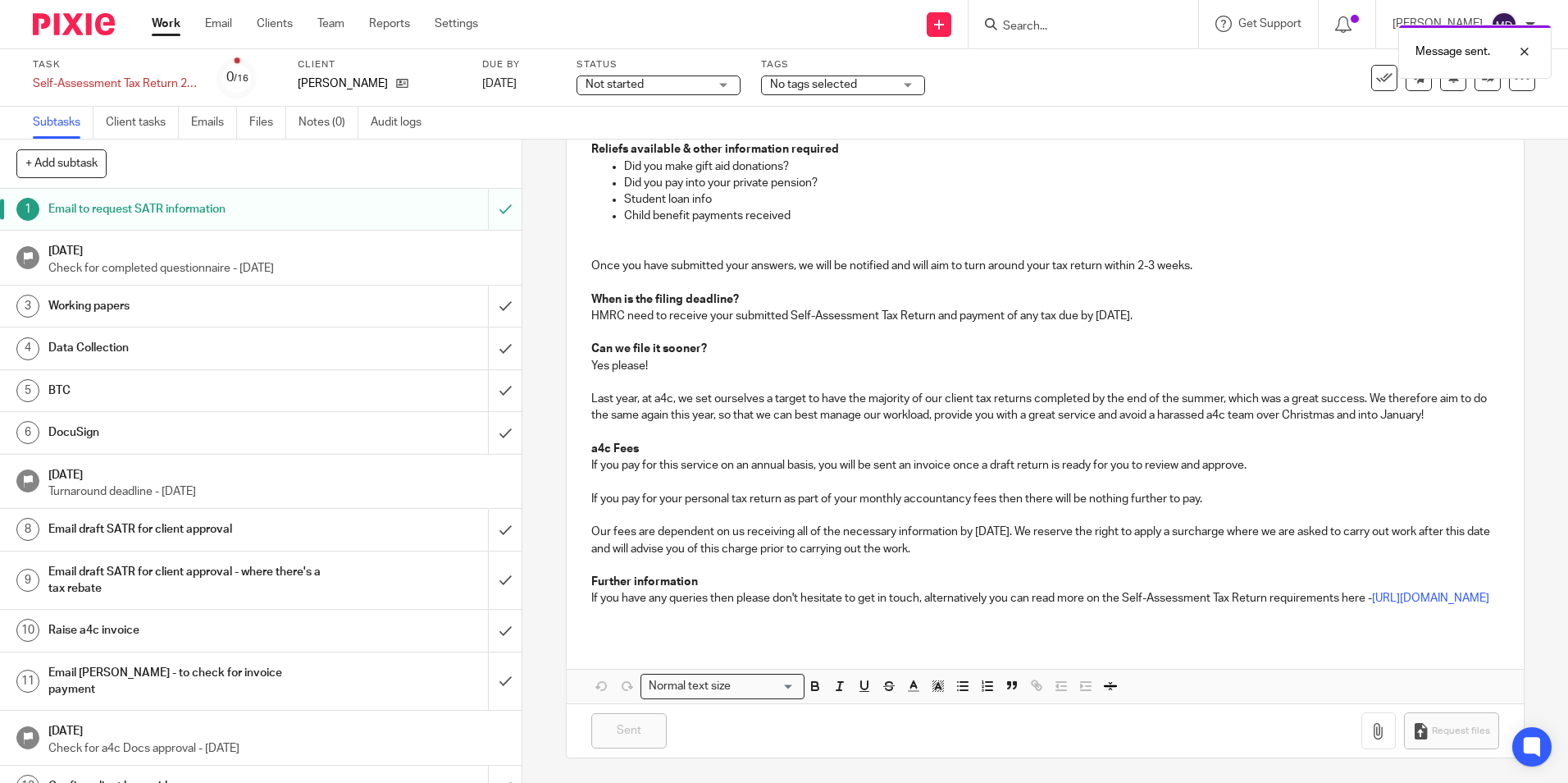
click at [673, 89] on span "Not started" at bounding box center [646, 85] width 123 height 17
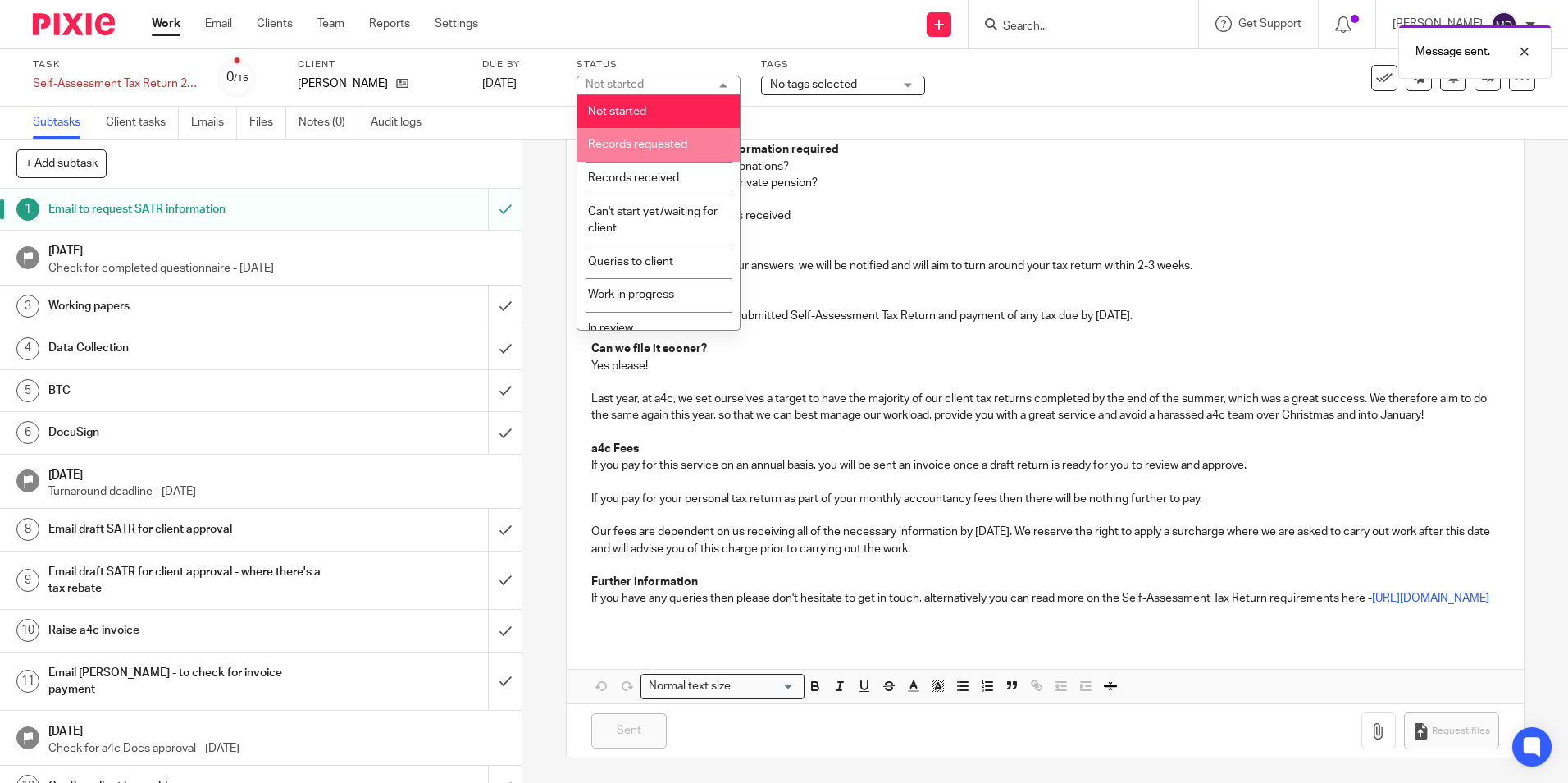
click at [673, 137] on li "Records requested" at bounding box center [658, 145] width 163 height 34
